Goal: Task Accomplishment & Management: Complete application form

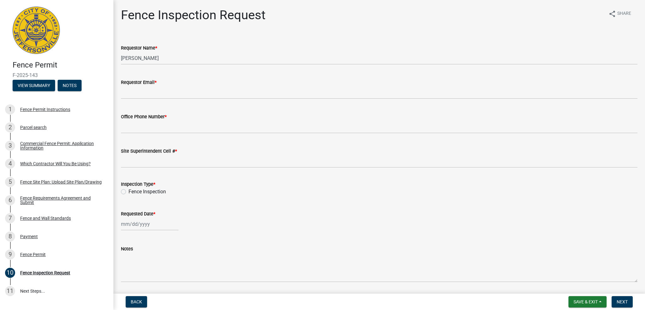
click at [46, 40] on img at bounding box center [36, 30] width 47 height 47
click at [134, 301] on span "Back" at bounding box center [136, 301] width 11 height 5
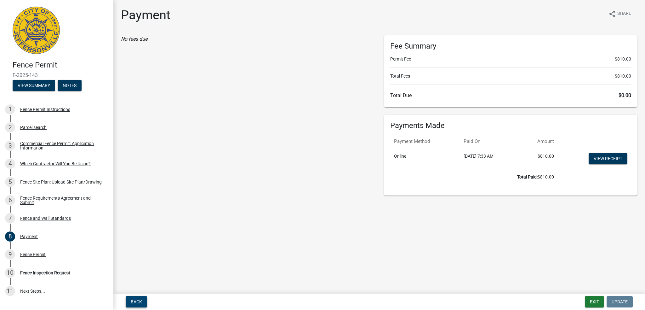
click at [134, 301] on span "Back" at bounding box center [136, 301] width 11 height 5
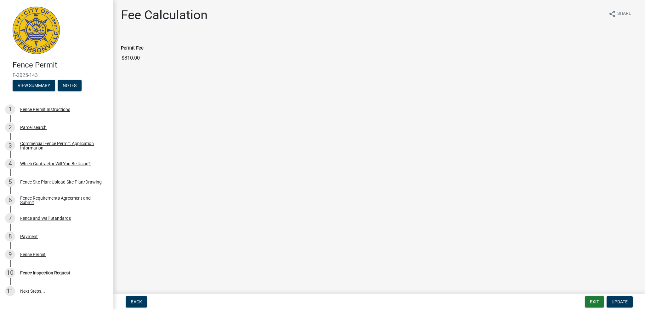
click at [33, 28] on img at bounding box center [36, 30] width 47 height 47
click at [47, 85] on button "View Summary" at bounding box center [34, 85] width 43 height 11
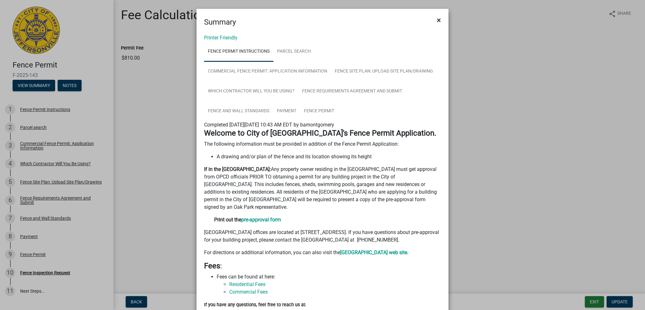
click at [441, 18] on button "×" at bounding box center [439, 20] width 14 height 18
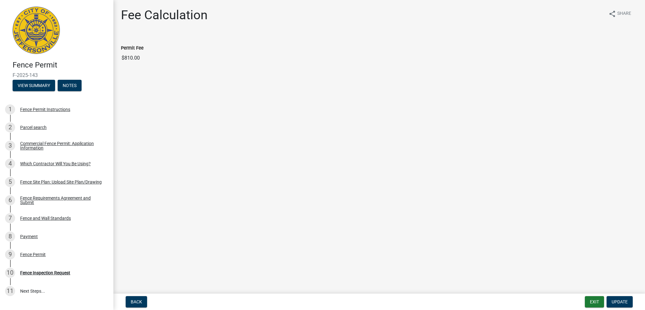
click at [47, 27] on img at bounding box center [36, 30] width 47 height 47
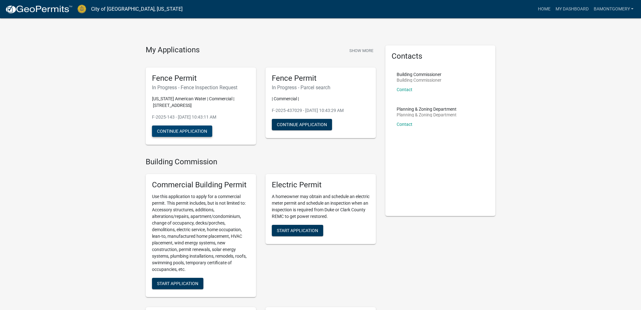
click at [182, 131] on button "Continue Application" at bounding box center [182, 130] width 60 height 11
